Goal: Navigation & Orientation: Find specific page/section

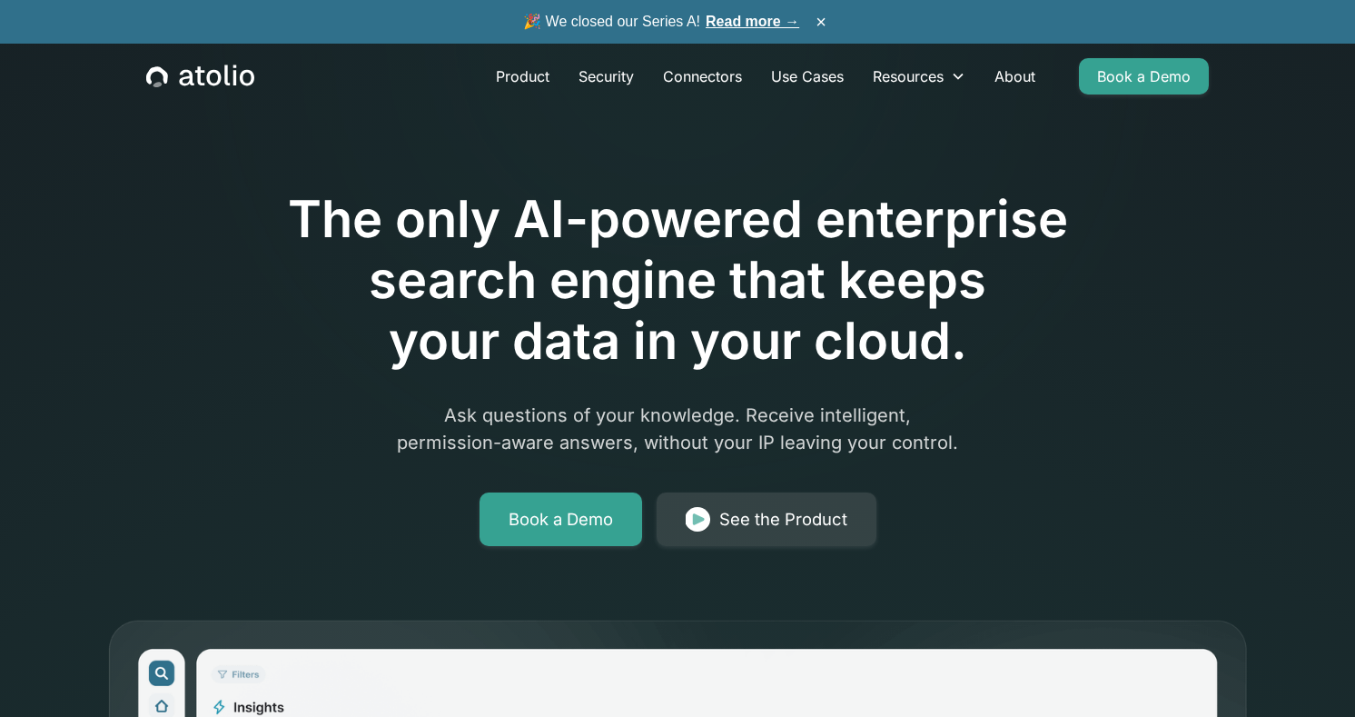
click at [758, 19] on link "Read more →" at bounding box center [753, 21] width 94 height 15
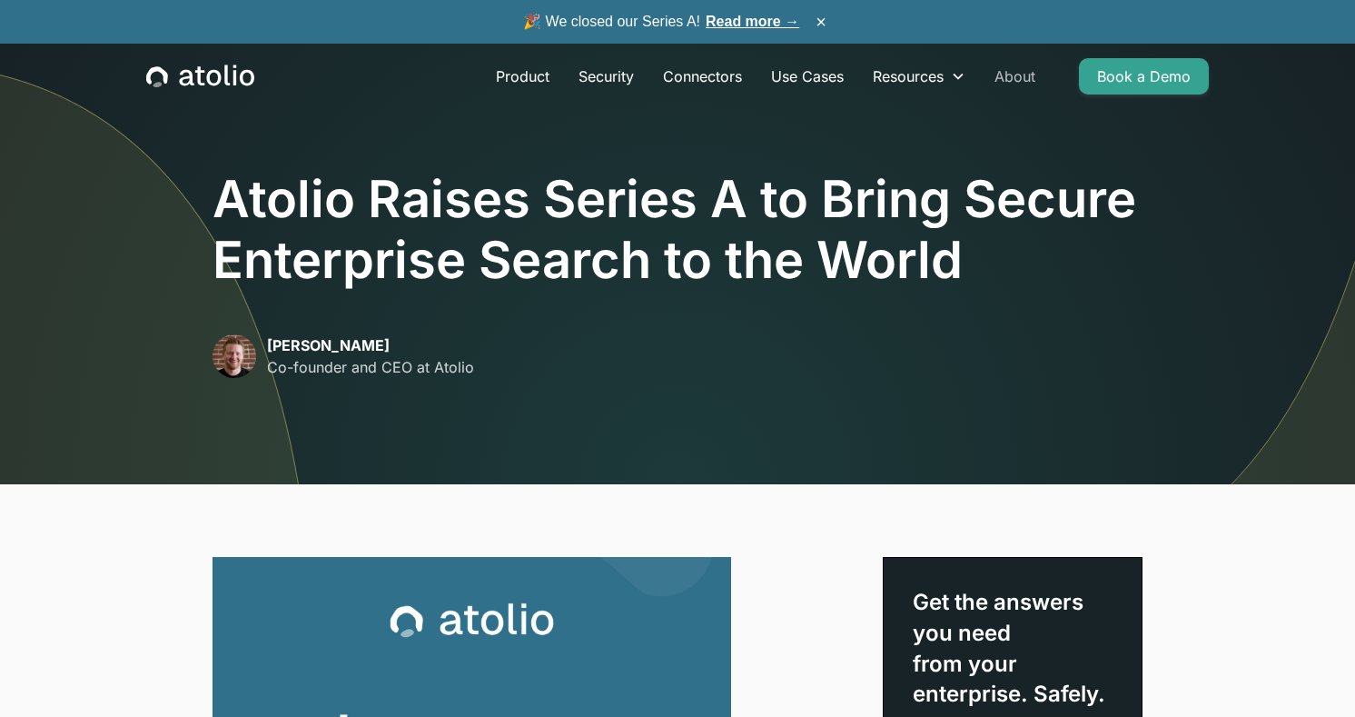
click at [1010, 81] on link "About" at bounding box center [1015, 76] width 70 height 36
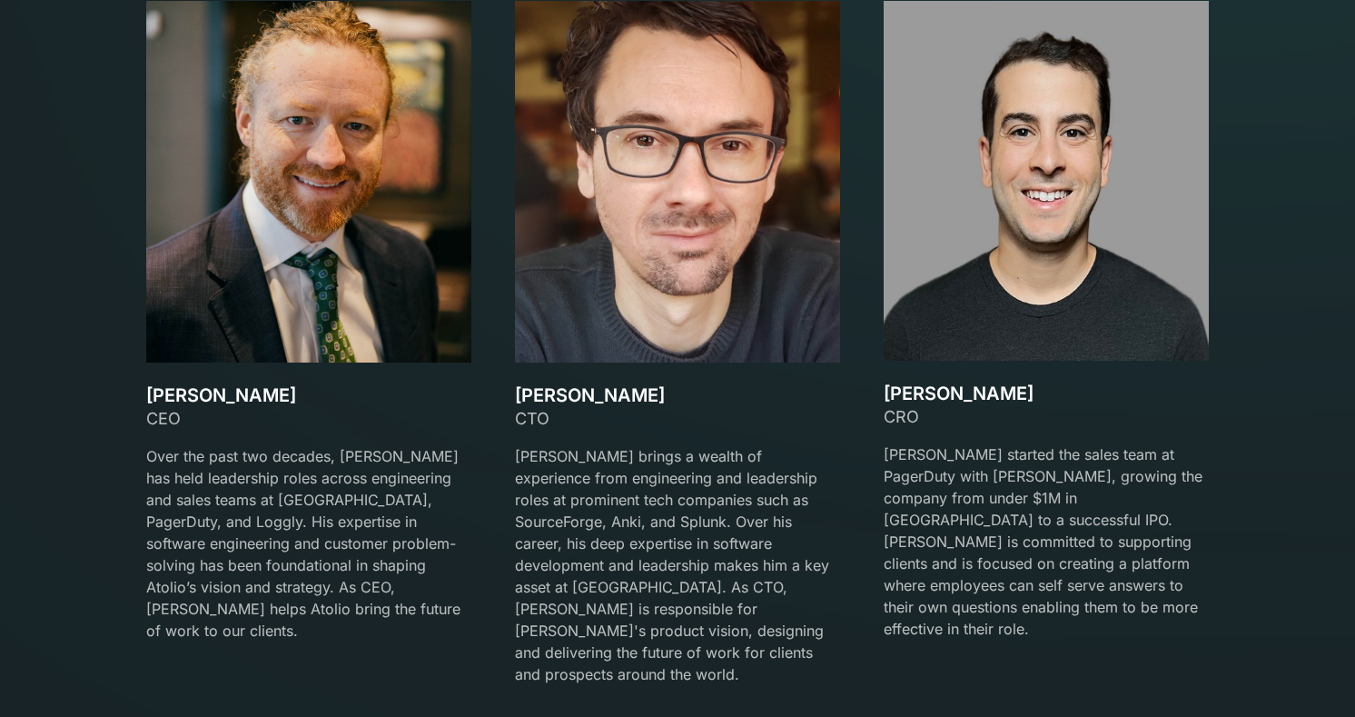
scroll to position [2664, 0]
